Goal: Information Seeking & Learning: Learn about a topic

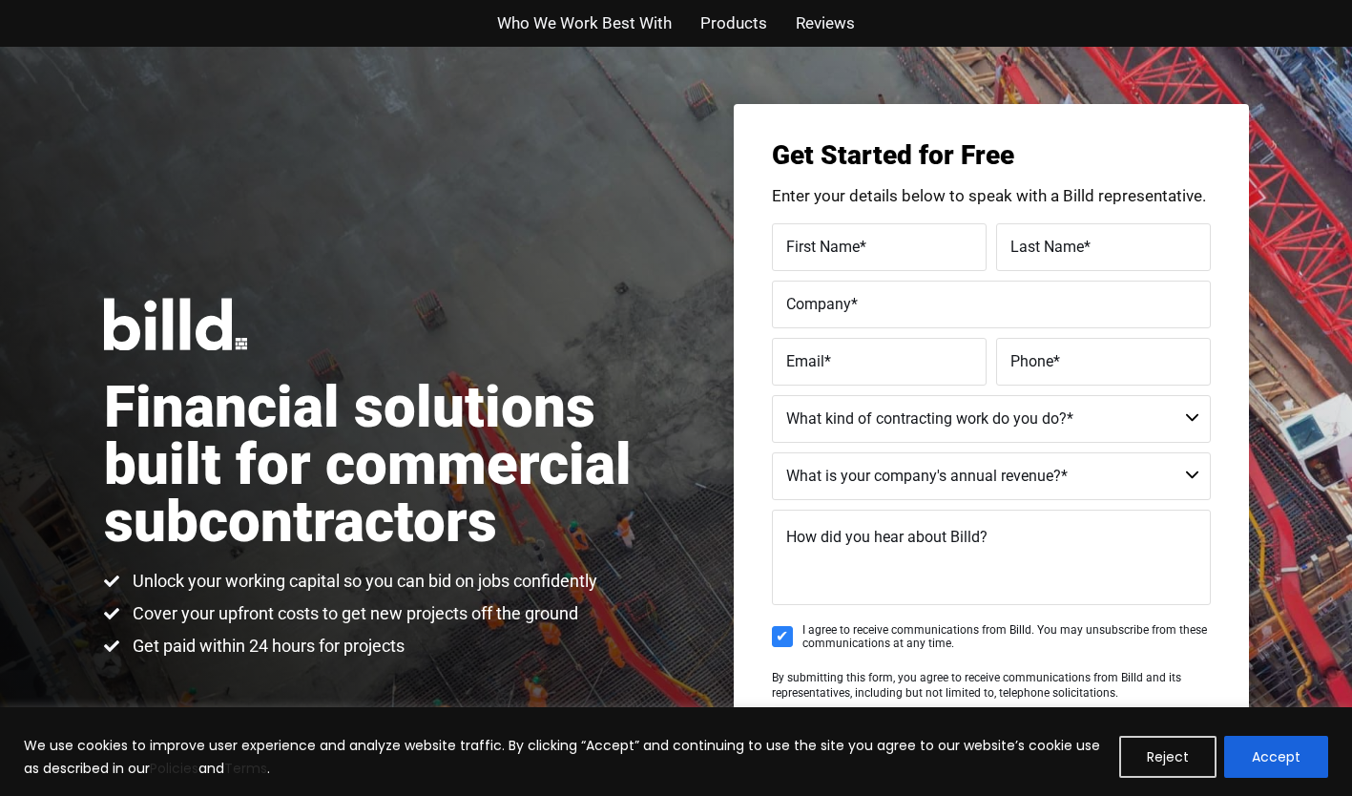
click at [725, 20] on span "Products" at bounding box center [733, 24] width 67 height 28
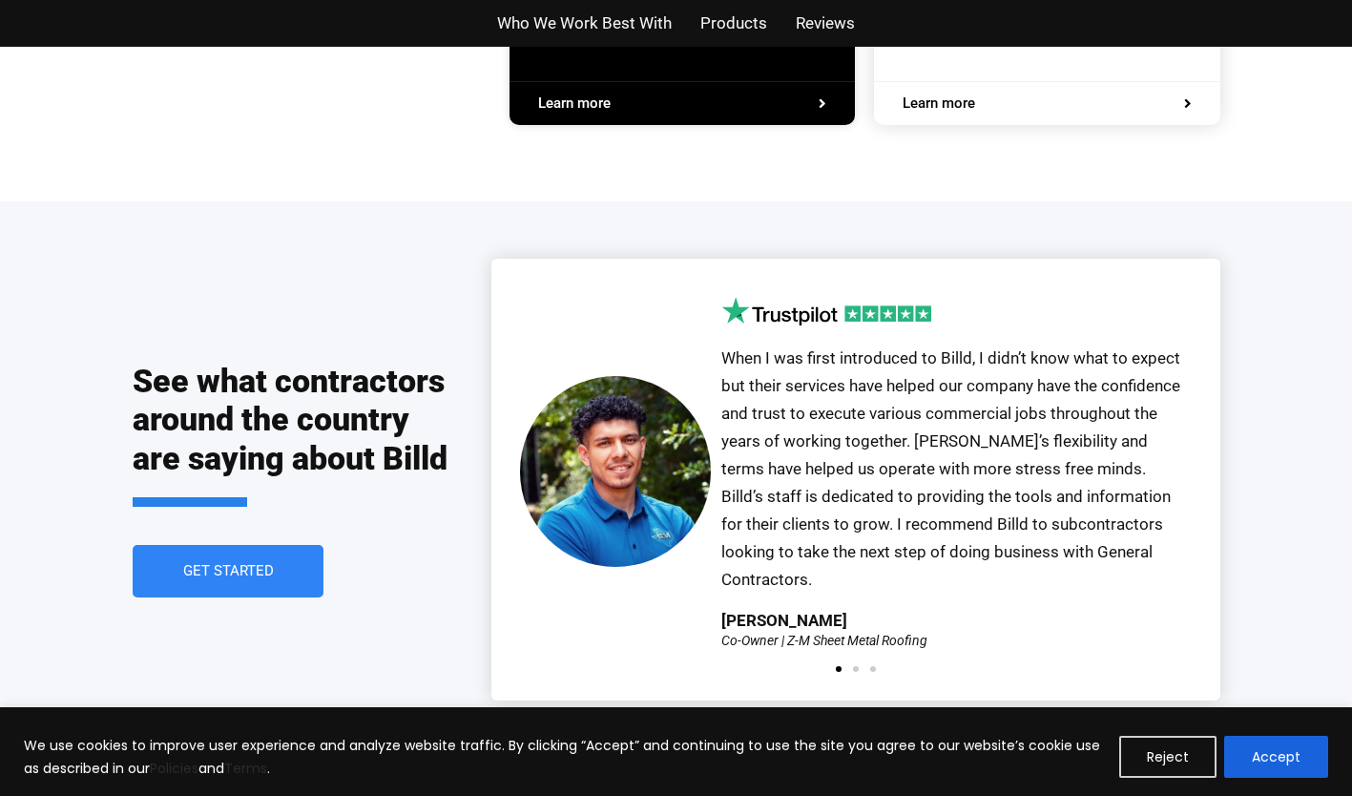
scroll to position [4449, 0]
